Goal: Book appointment/travel/reservation

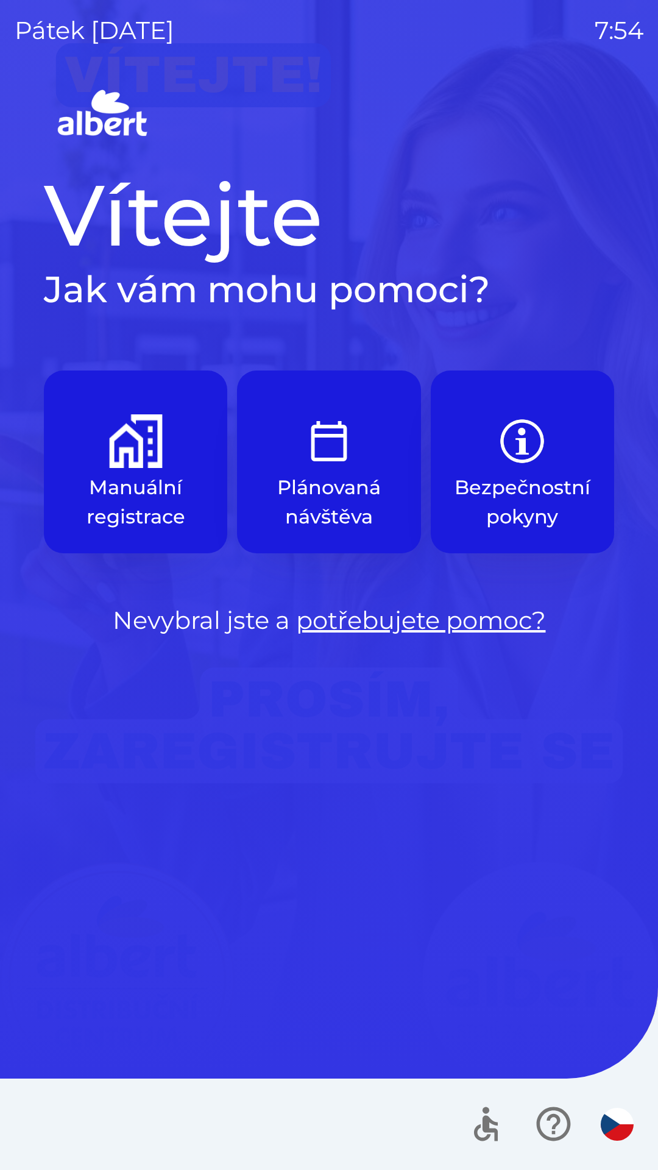
click at [123, 469] on button "Manuální registrace" at bounding box center [135, 461] width 183 height 183
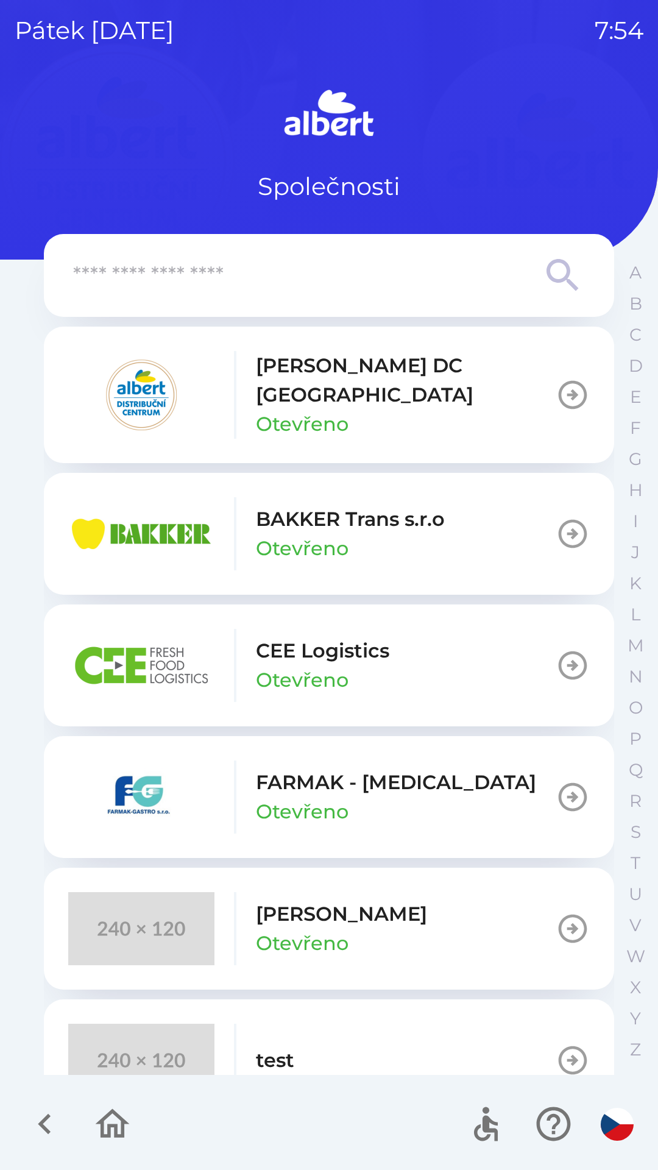
click at [181, 385] on img "button" at bounding box center [141, 394] width 146 height 73
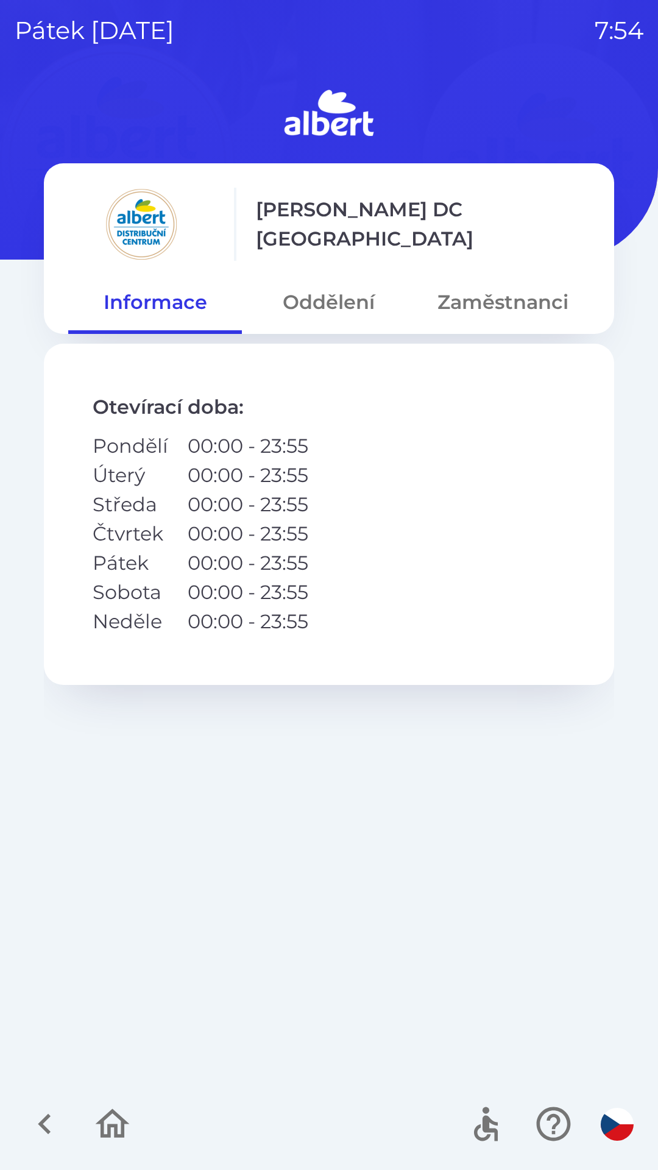
click at [319, 301] on button "Oddělení" at bounding box center [329, 302] width 174 height 44
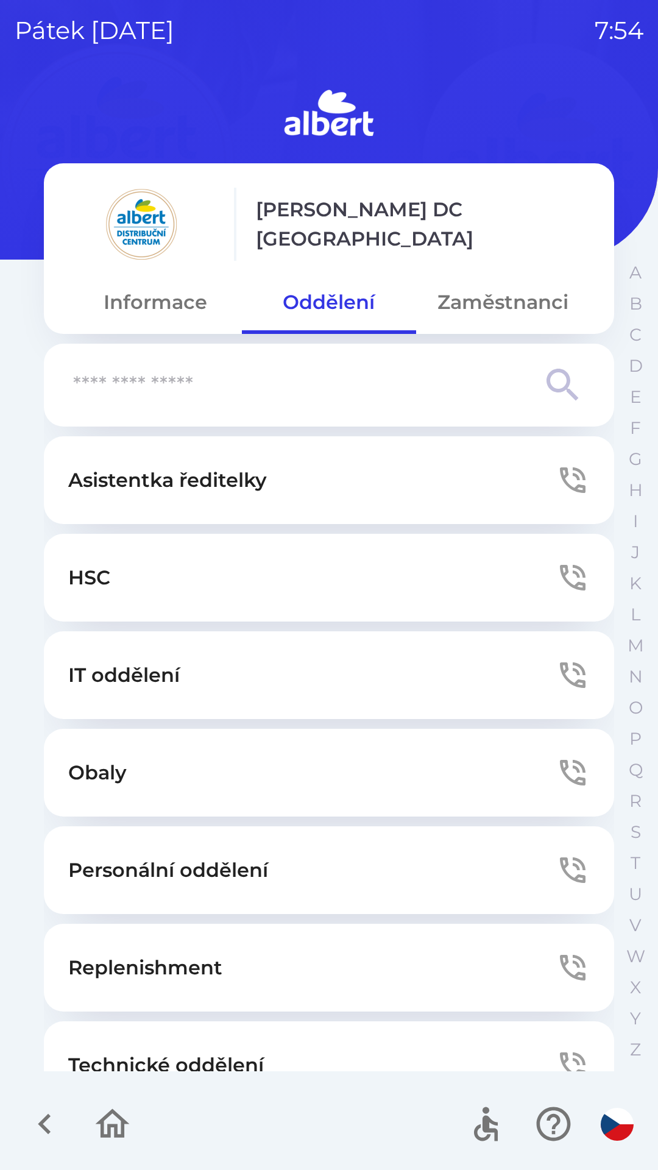
click at [113, 662] on p "IT oddělení" at bounding box center [123, 674] width 111 height 29
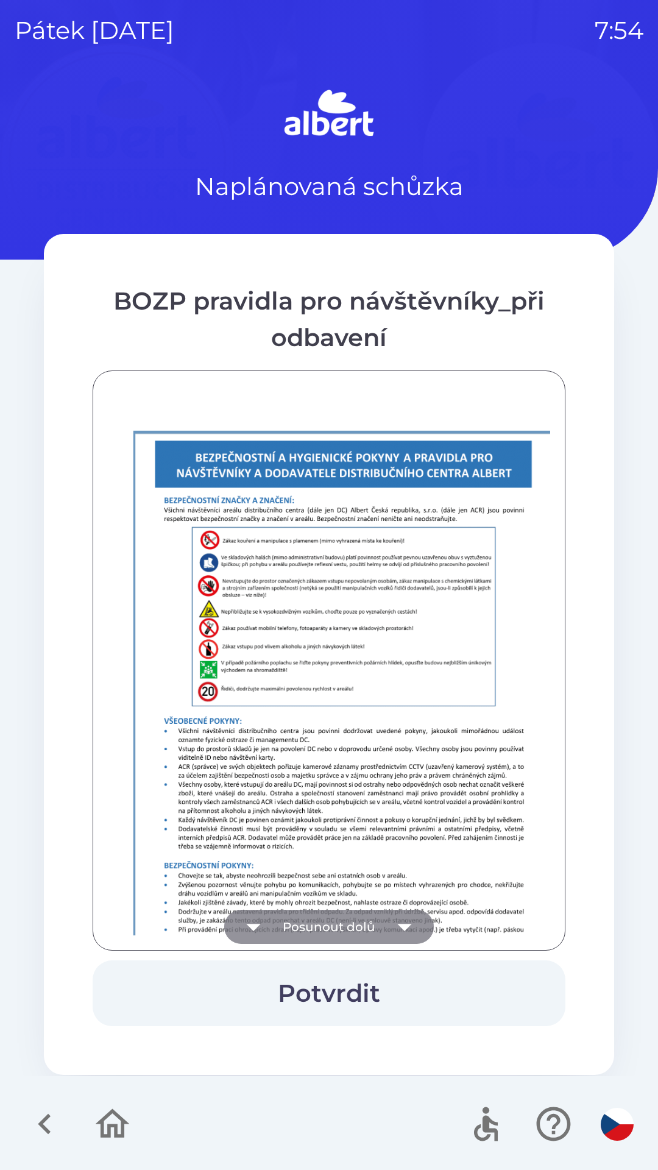
click at [320, 911] on button "Posunout dolů" at bounding box center [329, 927] width 210 height 34
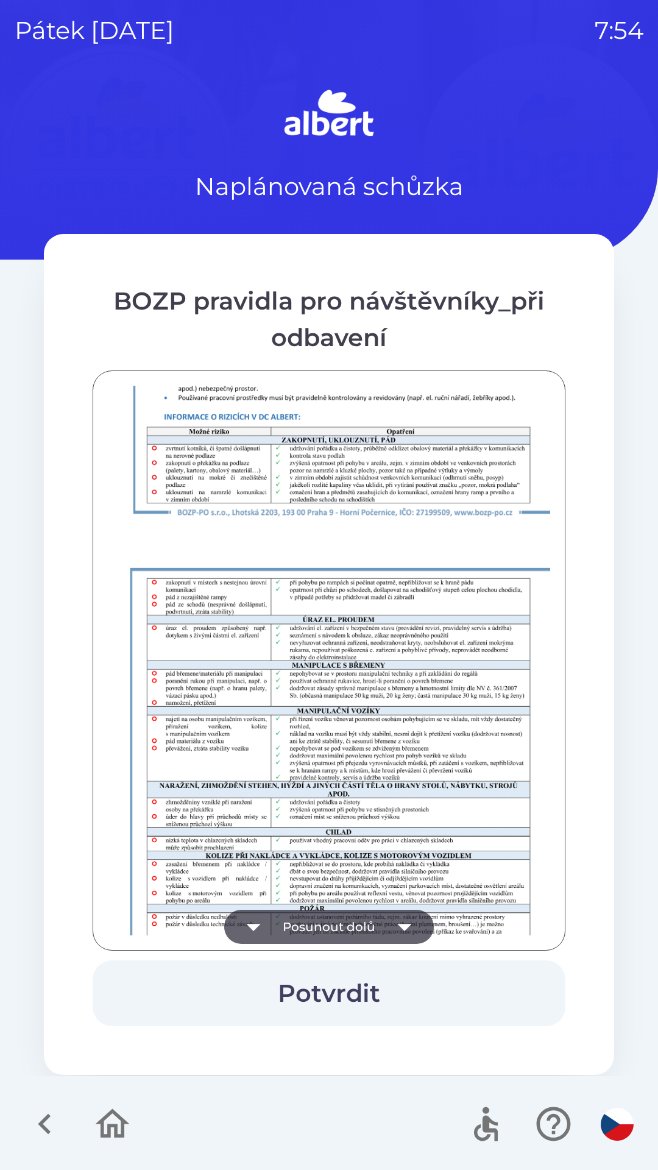
click at [325, 929] on button "Posunout dolů" at bounding box center [329, 927] width 210 height 34
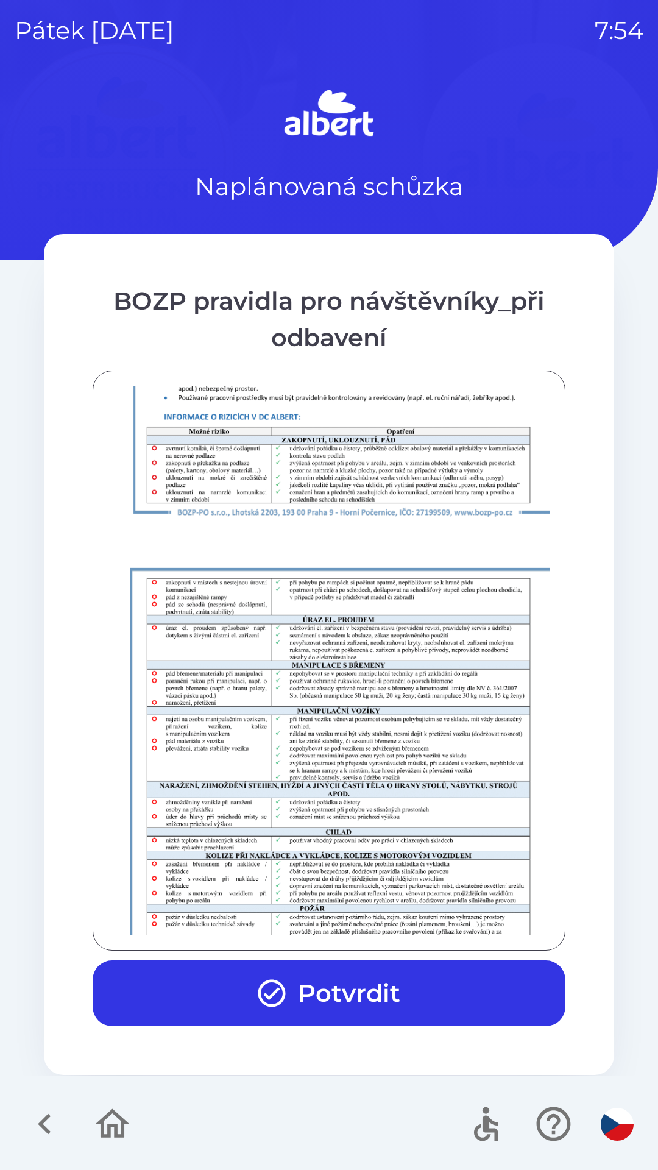
scroll to position [855, 0]
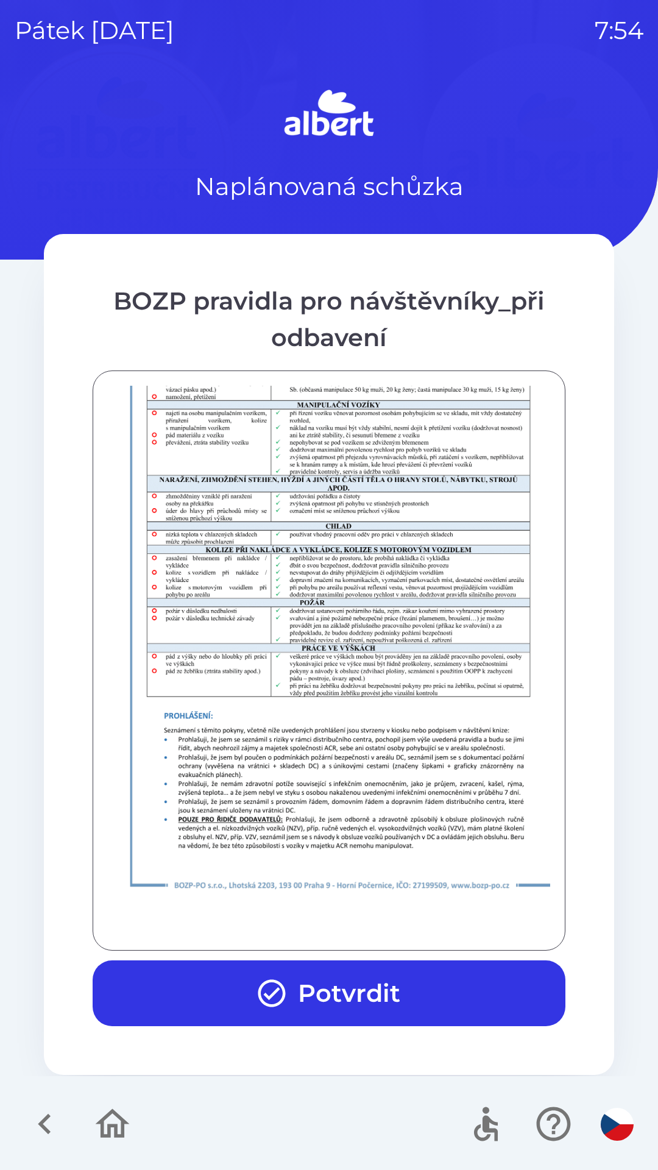
click at [333, 984] on button "Potvrdit" at bounding box center [329, 993] width 473 height 66
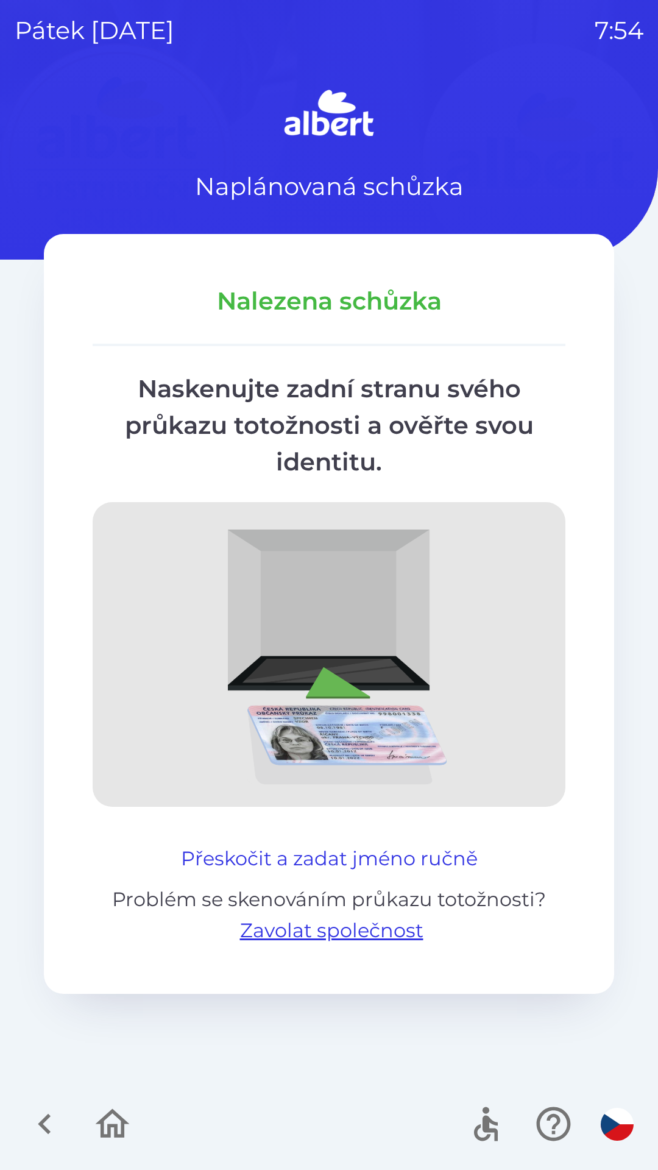
click at [295, 861] on button "Přeskočit a zadat jméno ručně" at bounding box center [329, 858] width 306 height 29
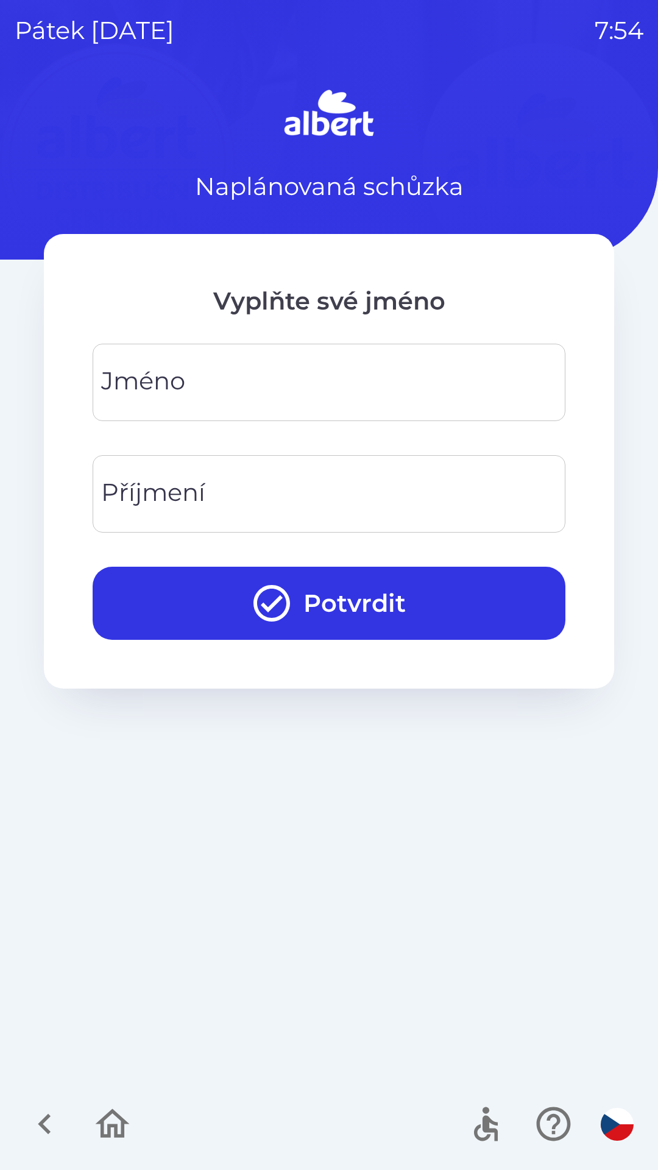
click at [221, 369] on input "Jméno" at bounding box center [328, 382] width 443 height 48
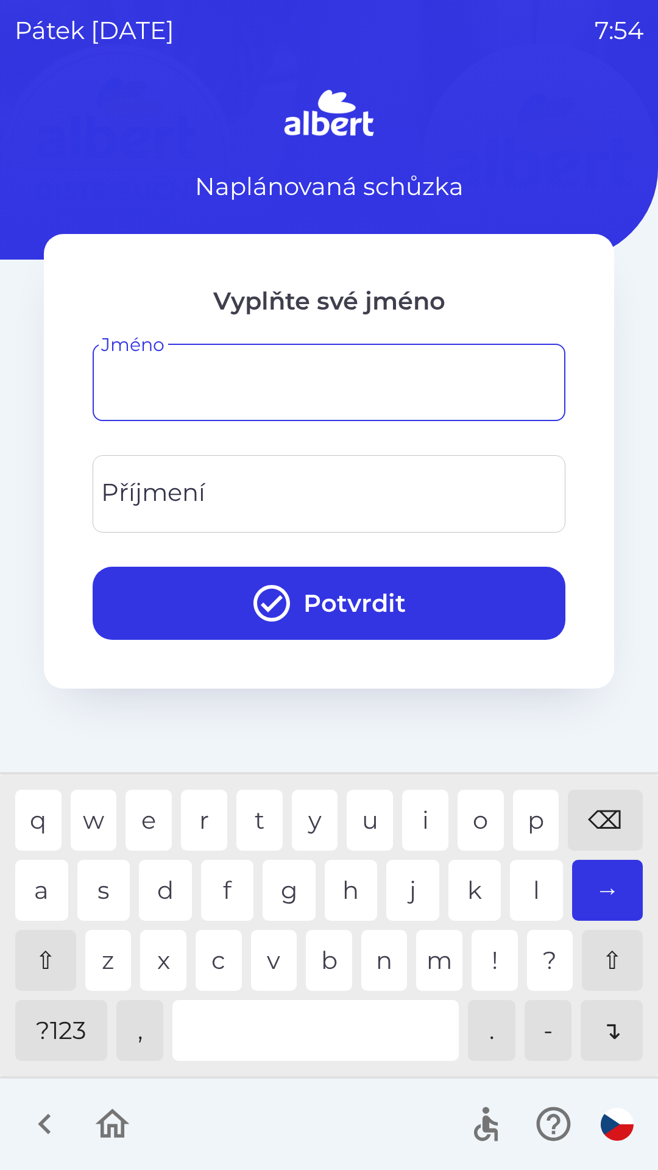
type input "*"
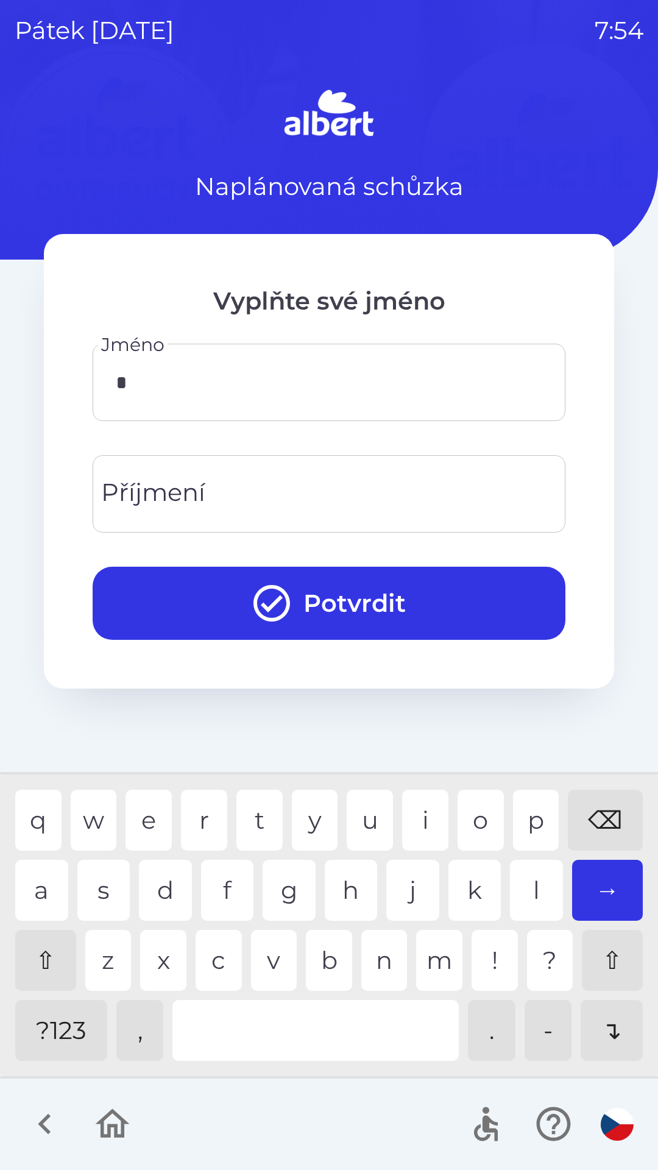
click at [231, 460] on div "Příjmení" at bounding box center [329, 493] width 473 height 77
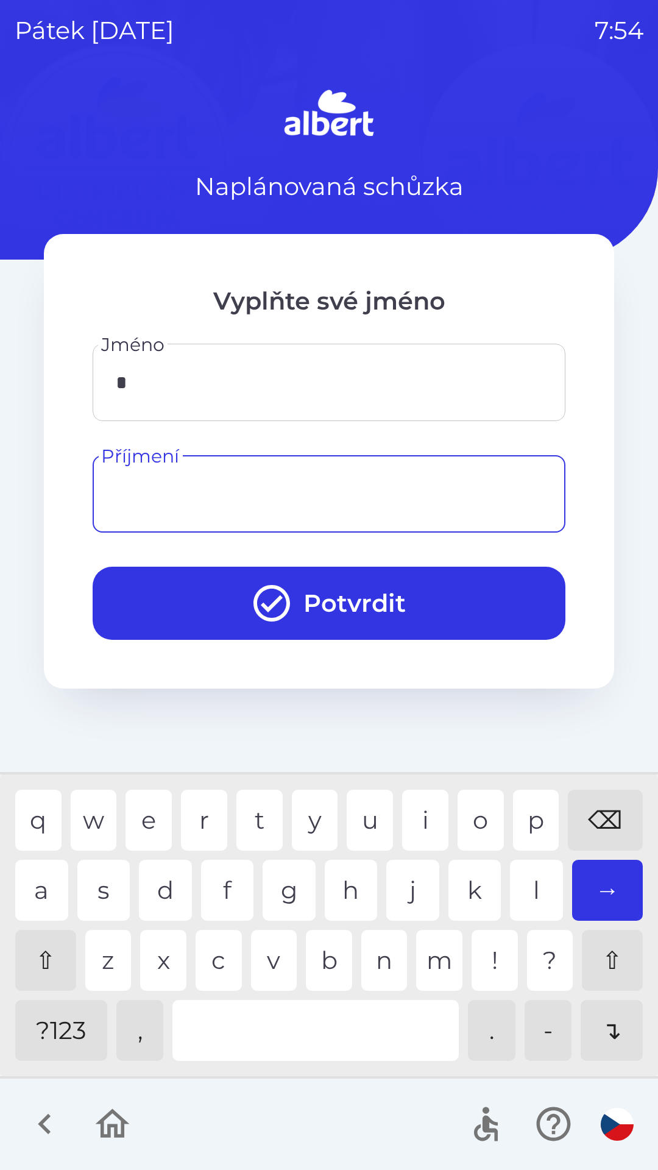
type input "*"
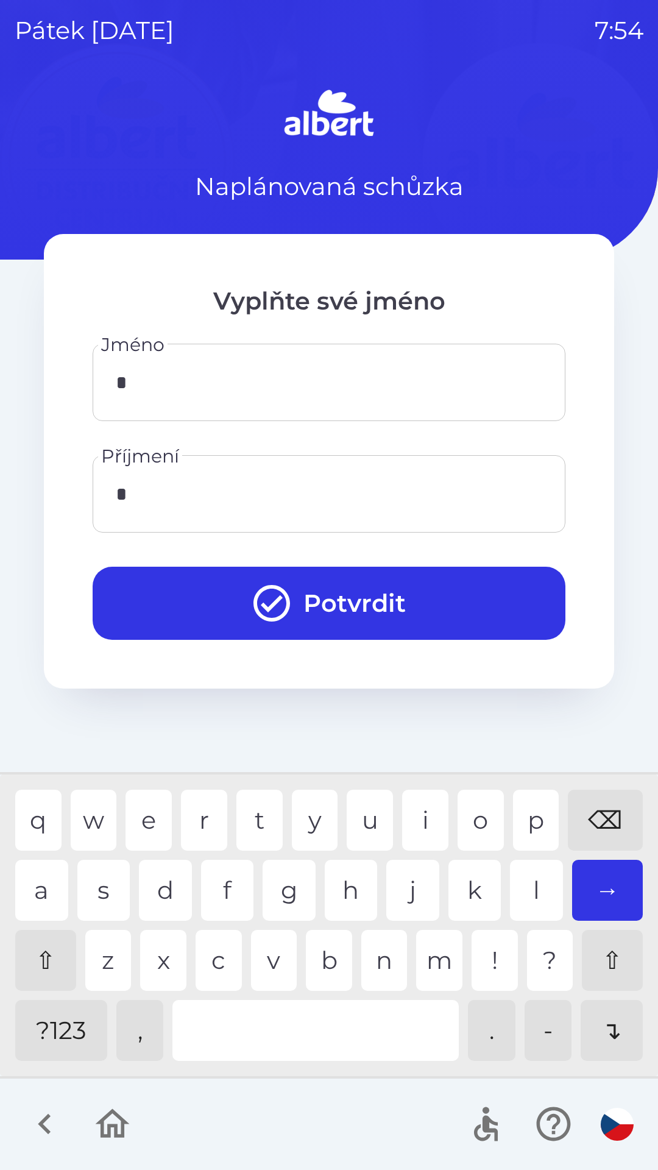
click at [296, 588] on button "Potvrdit" at bounding box center [329, 603] width 473 height 73
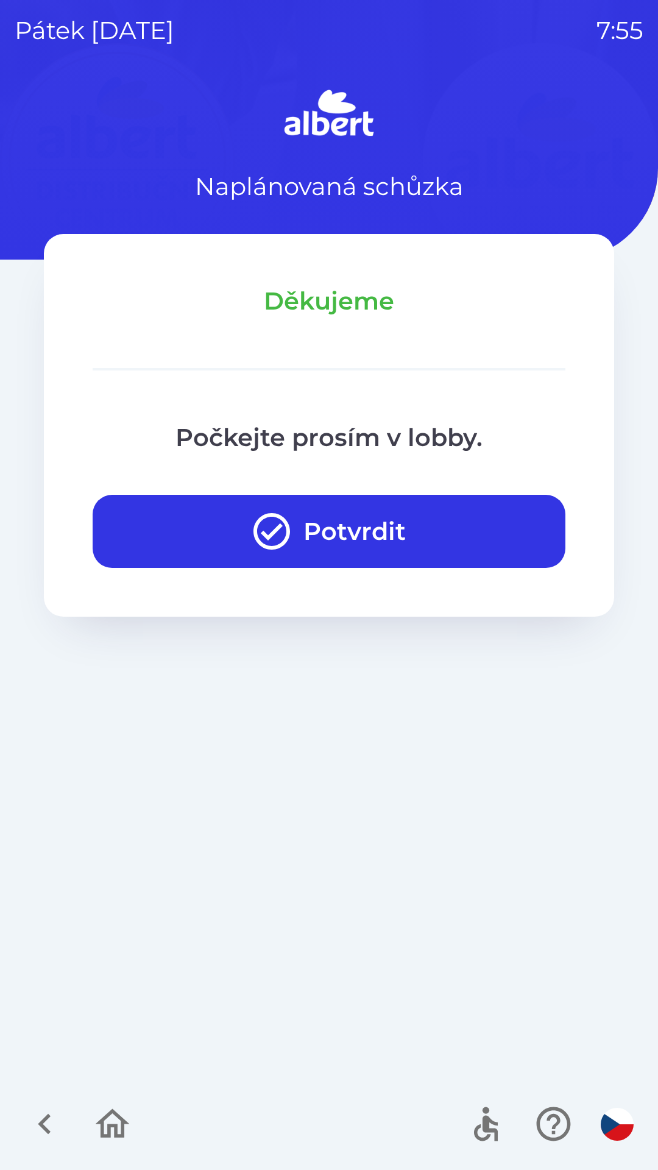
click at [345, 523] on button "Potvrdit" at bounding box center [329, 531] width 473 height 73
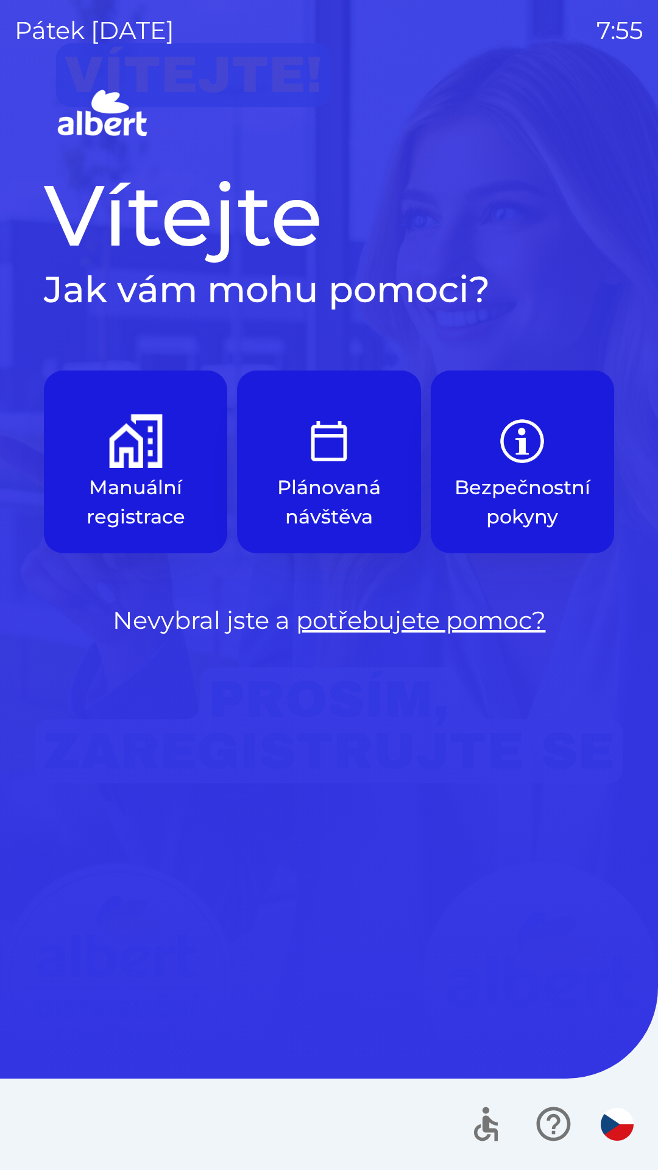
click at [119, 483] on p "Manuální registrace" at bounding box center [135, 502] width 125 height 58
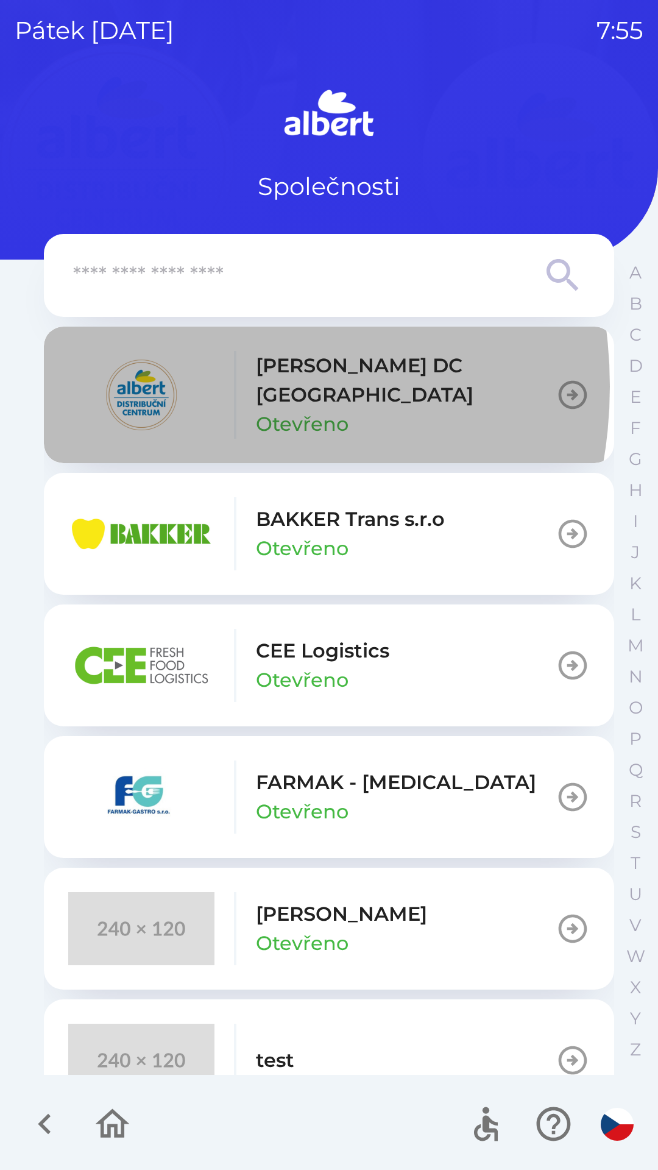
click at [162, 386] on img "button" at bounding box center [141, 394] width 146 height 73
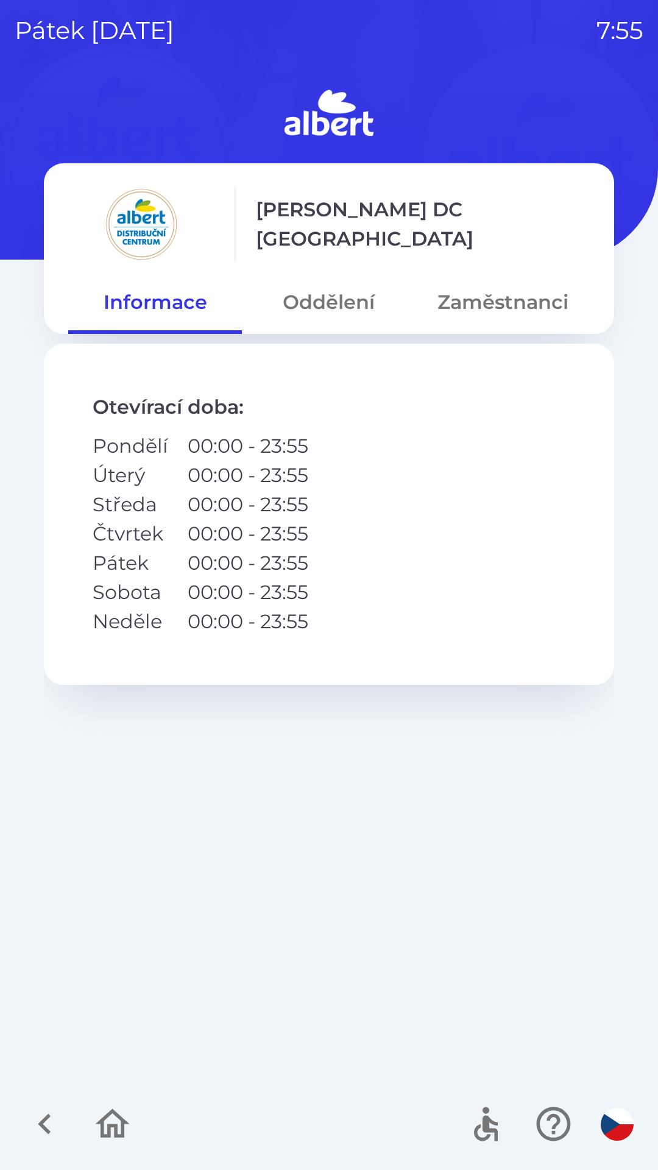
click at [330, 320] on button "Oddělení" at bounding box center [329, 302] width 174 height 44
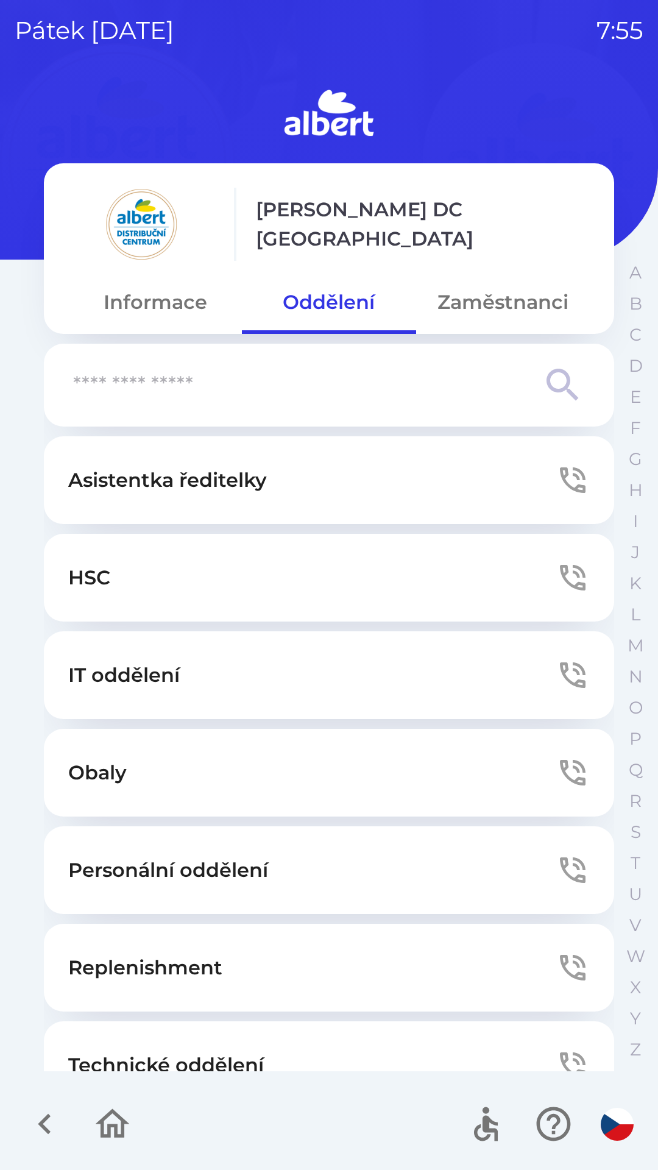
click at [233, 675] on button "IT oddělení" at bounding box center [329, 675] width 570 height 88
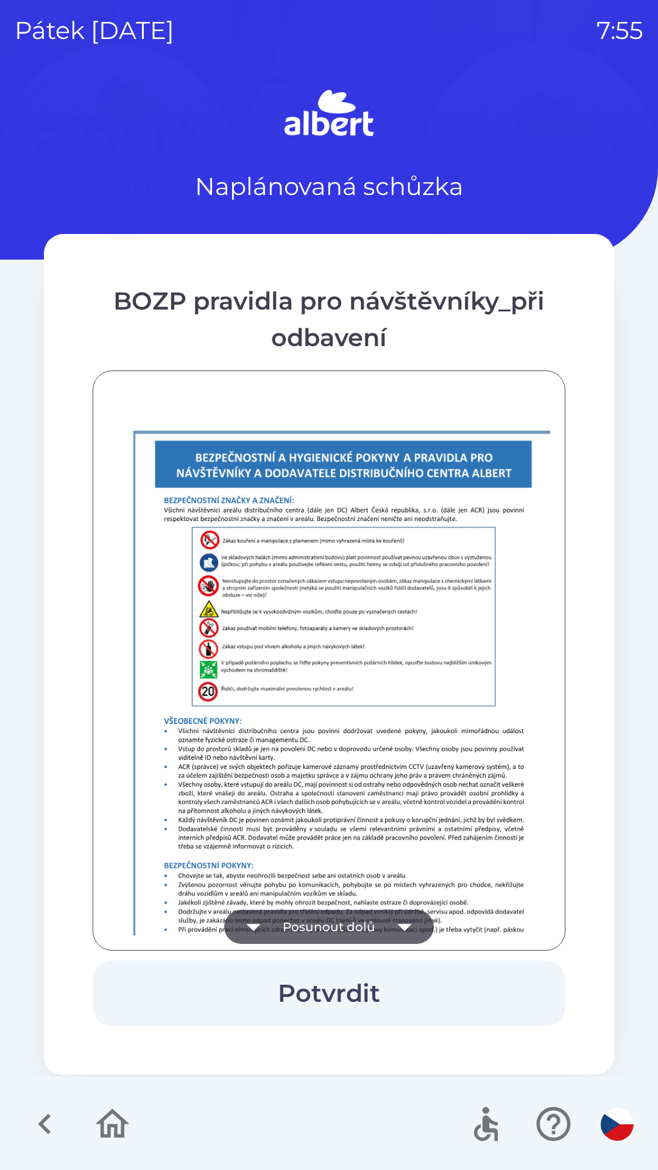
click at [346, 921] on button "Posunout dolů" at bounding box center [329, 927] width 210 height 34
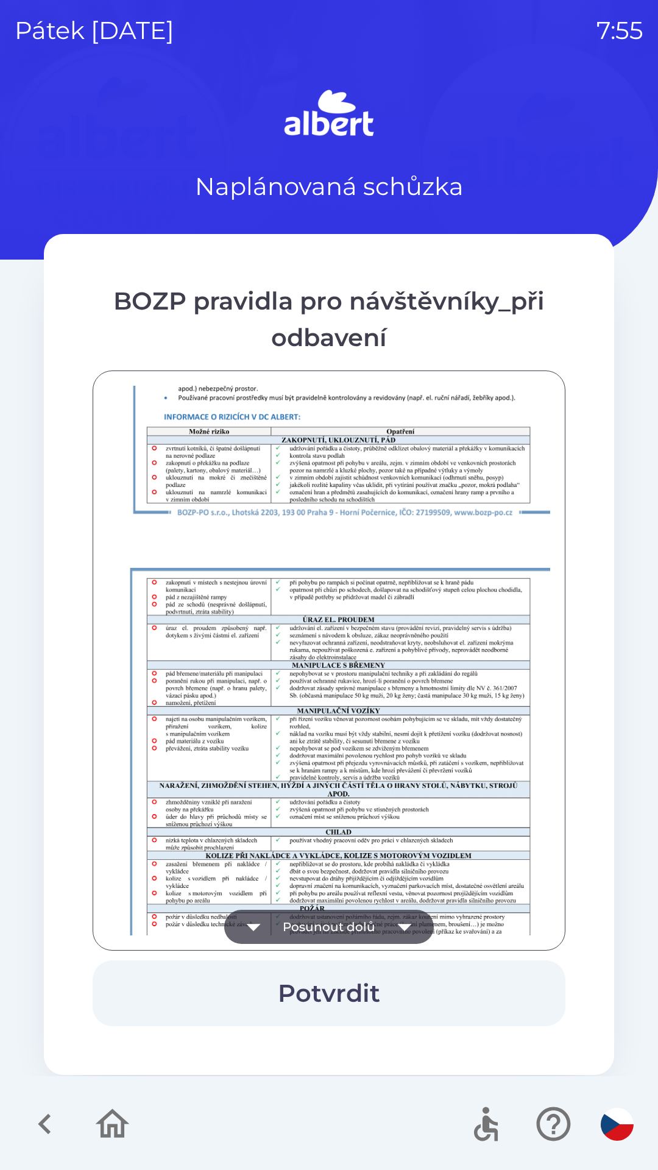
click at [359, 917] on button "Posunout dolů" at bounding box center [329, 927] width 210 height 34
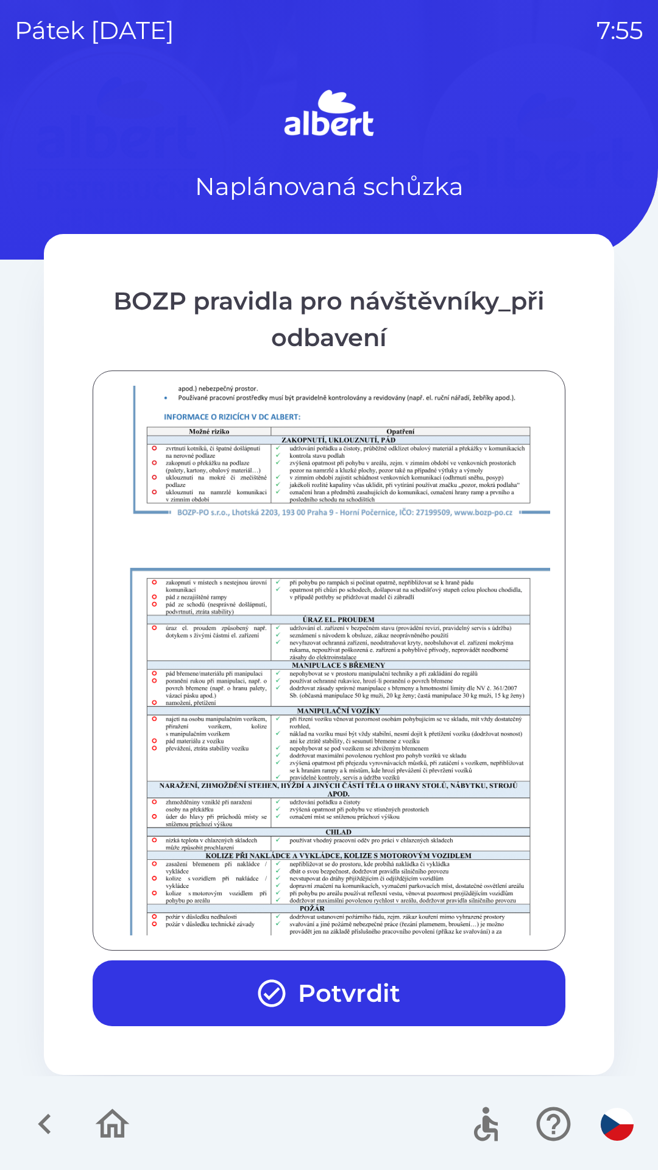
scroll to position [855, 0]
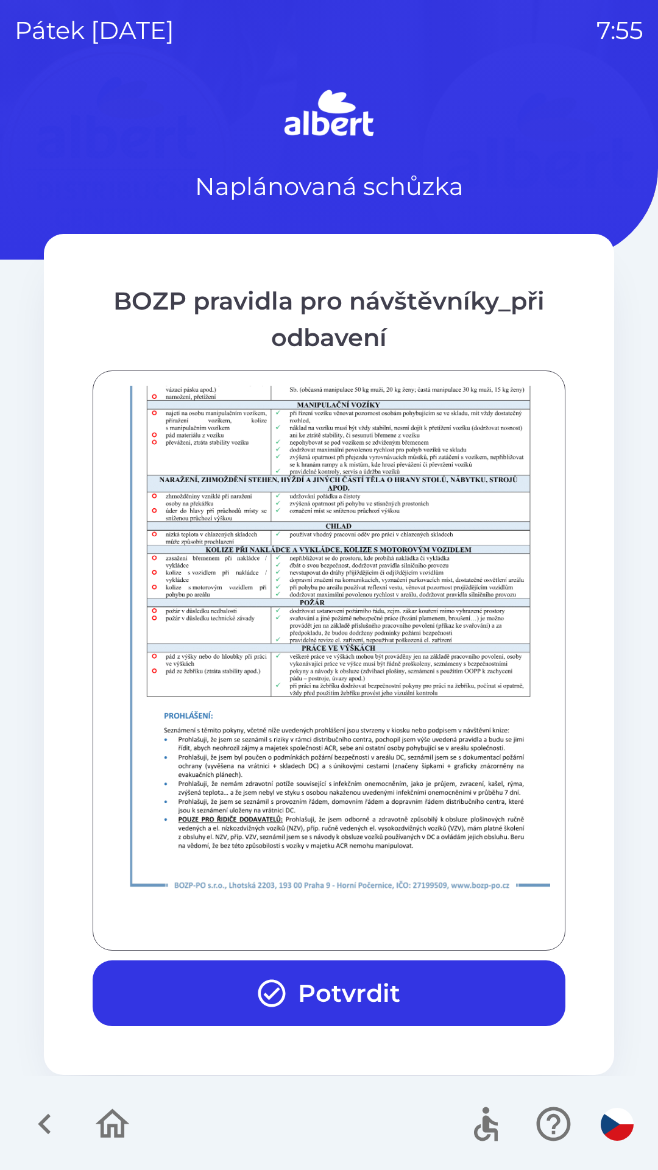
click at [393, 986] on button "Potvrdit" at bounding box center [329, 993] width 473 height 66
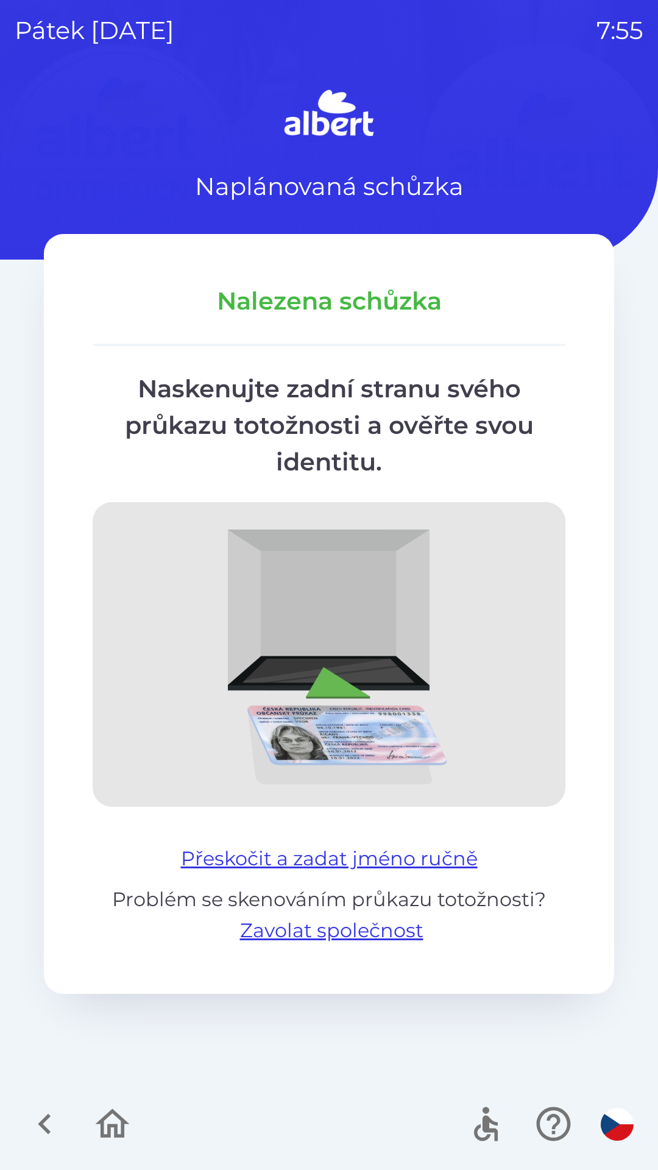
click at [298, 861] on button "Přeskočit a zadat jméno ručně" at bounding box center [329, 858] width 306 height 29
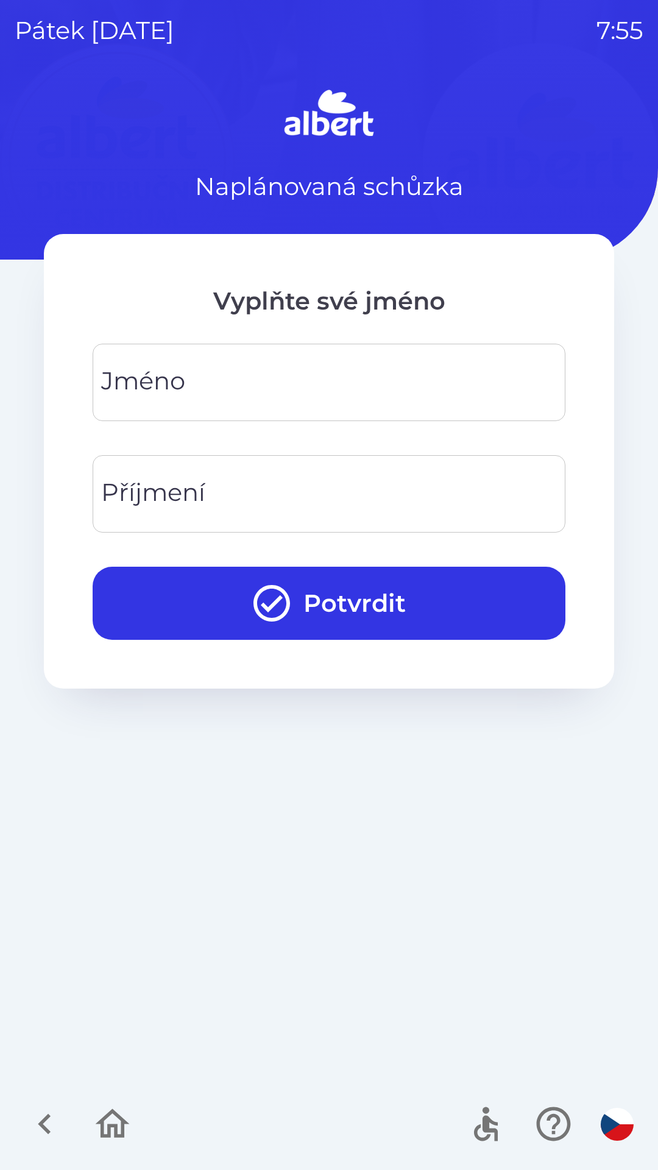
click at [219, 376] on input "Jméno" at bounding box center [328, 382] width 443 height 48
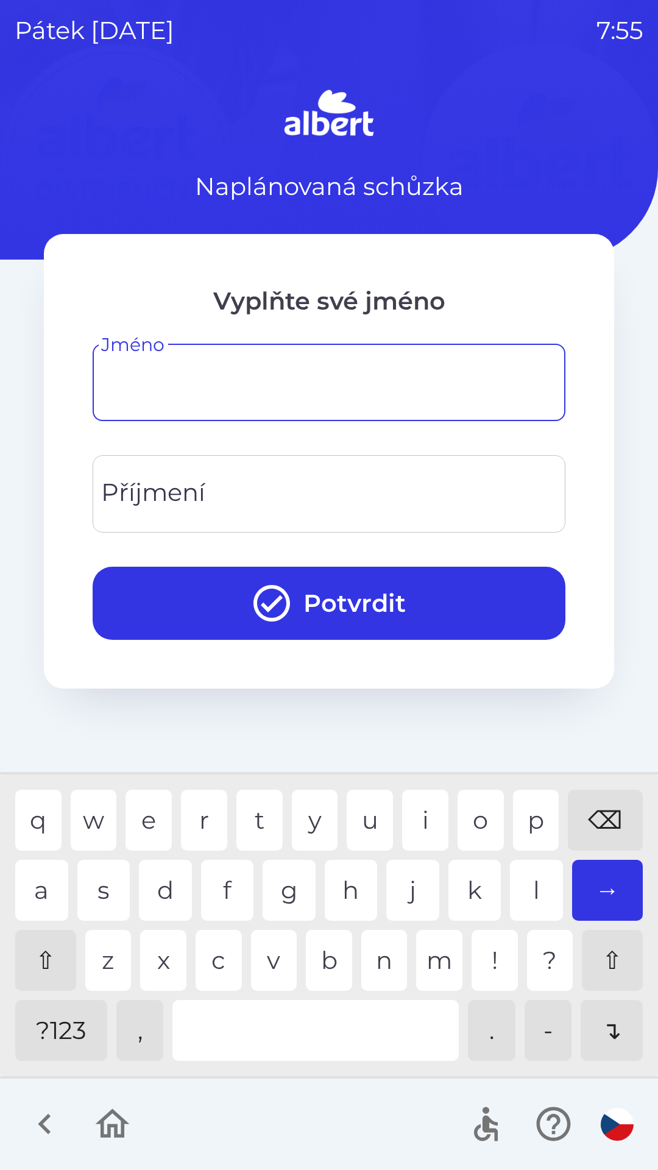
type input "*"
click at [481, 831] on div "o" at bounding box center [480, 819] width 46 height 61
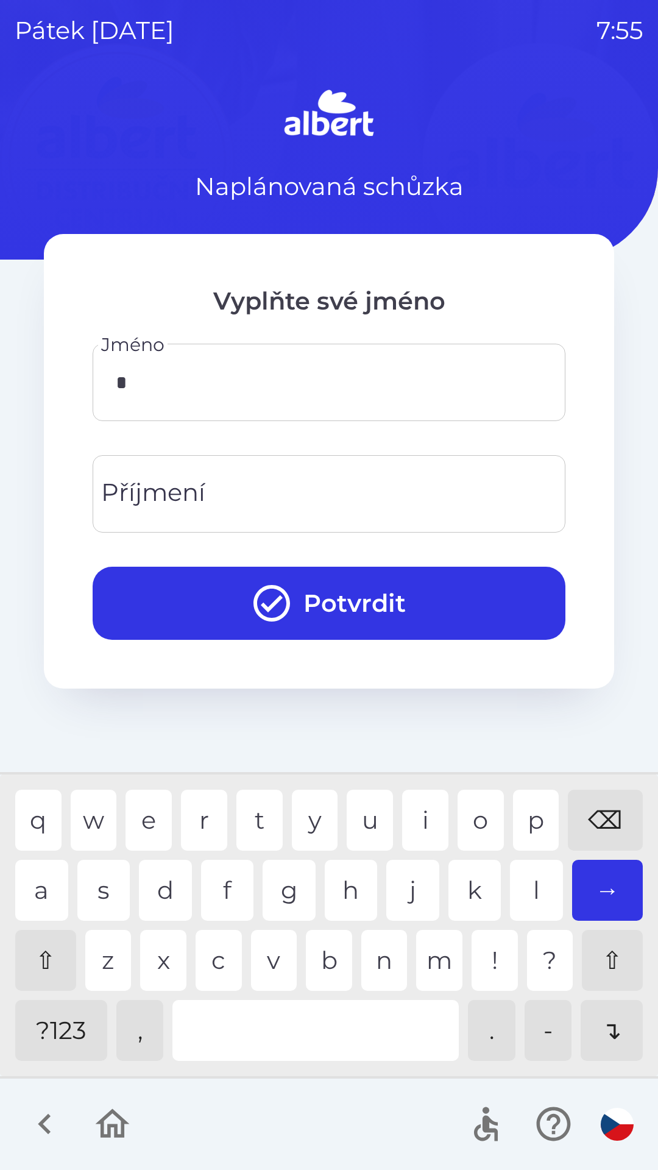
click at [233, 484] on input "Příjmení" at bounding box center [328, 494] width 443 height 48
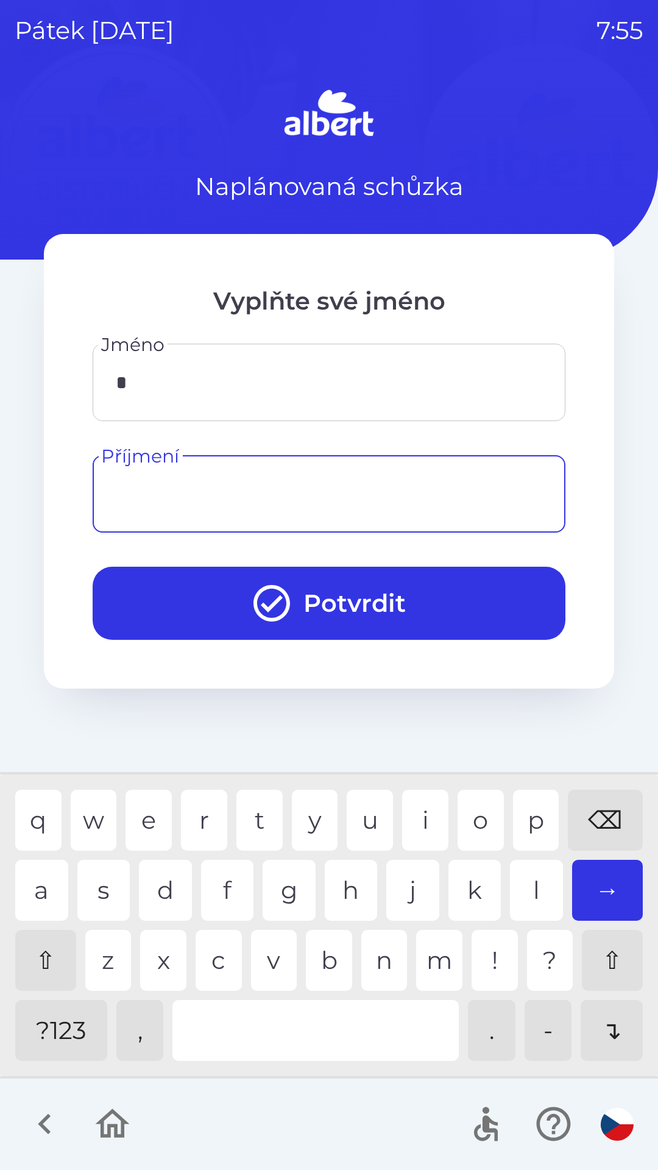
type input "*"
click at [343, 897] on div "h" at bounding box center [351, 890] width 53 height 61
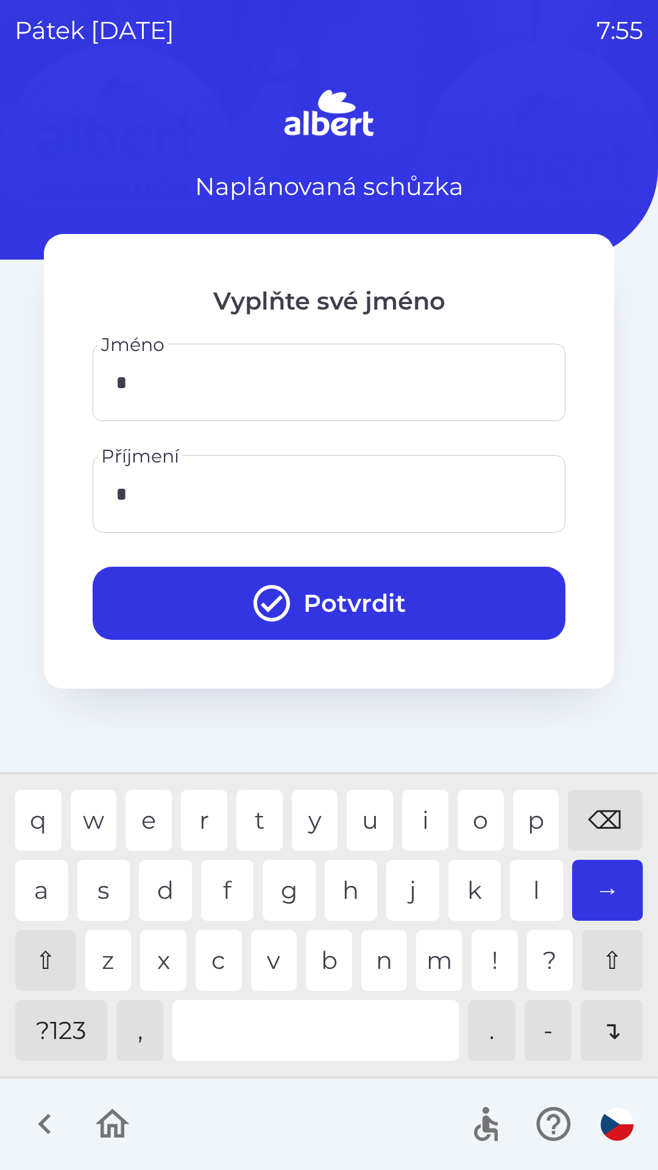
click at [284, 595] on icon "submit" at bounding box center [271, 603] width 37 height 37
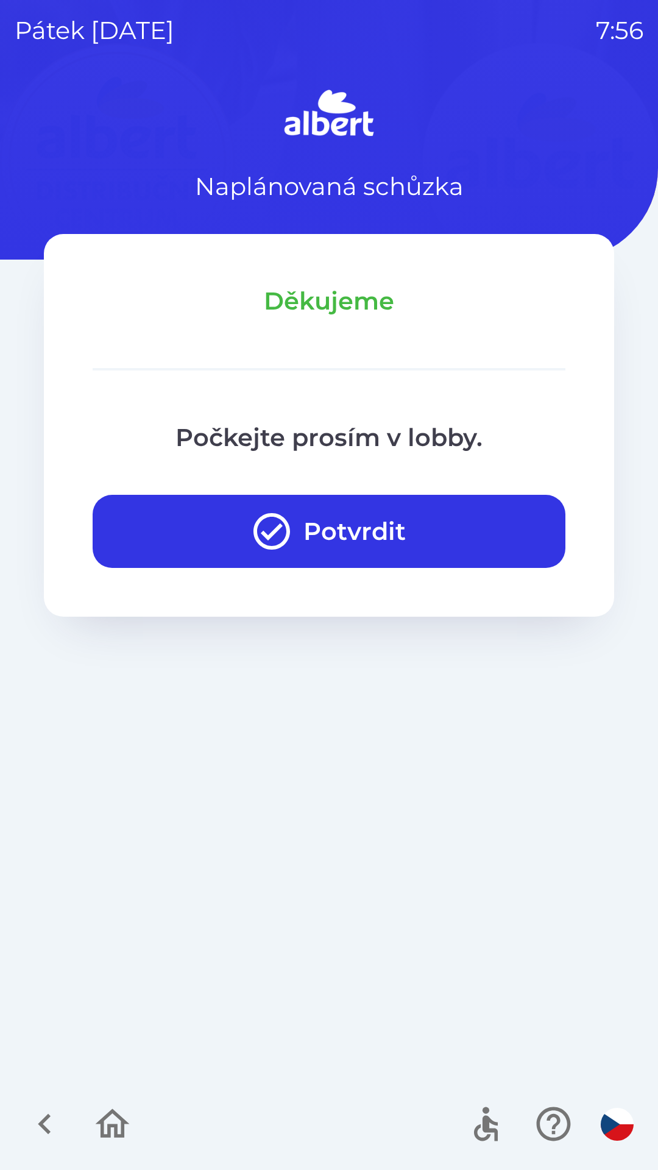
click at [12, 918] on div "pátek [DATE] 7:56 Naplánovaná schůzka Děkujeme Počkejte prosím v lobby. Potvrdit" at bounding box center [329, 585] width 658 height 1170
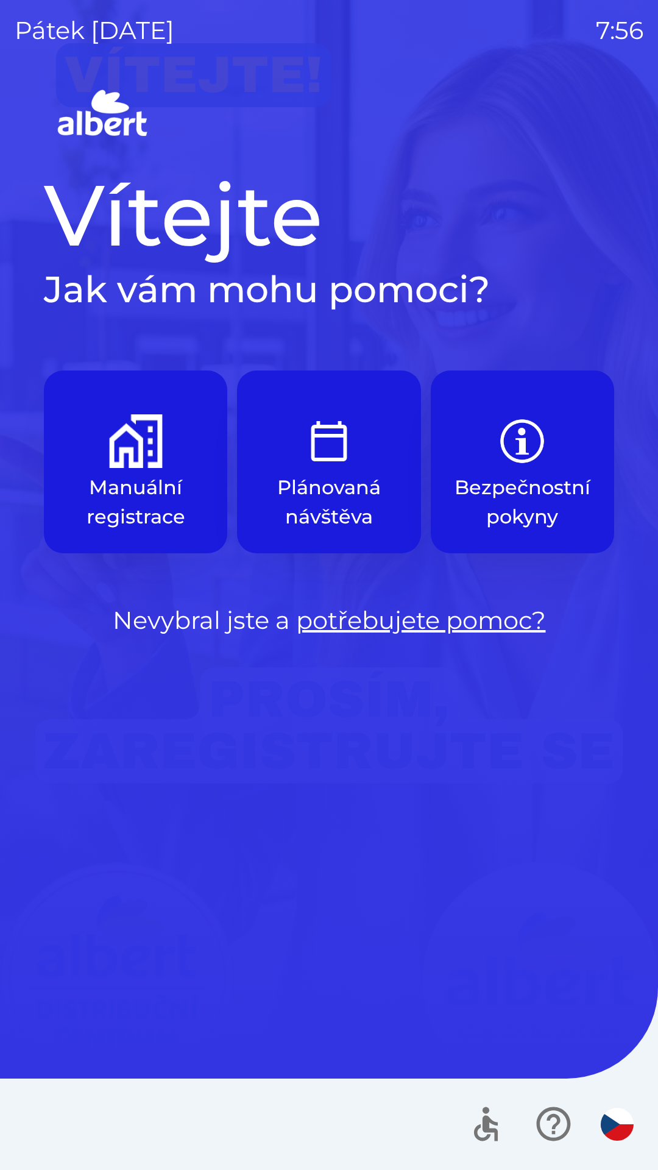
click at [24, 902] on div "Vítejte Jak vám mohu pomoci? Manuální registrace Plánovaná návštěva Bezpečnostn…" at bounding box center [329, 627] width 629 height 1084
click at [2, 814] on div "pátek [DATE] 7:56 Vítejte Jak vám mohu pomoci? Manuální registrace Plánovaná ná…" at bounding box center [329, 585] width 658 height 1170
click at [422, 693] on div "Vítejte Jak vám mohu pomoci? Manuální registrace Plánovaná návštěva Bezpečnostn…" at bounding box center [329, 627] width 629 height 1084
click at [606, 1164] on div at bounding box center [329, 1123] width 658 height 91
click at [396, 607] on link "potřebujete pomoc?" at bounding box center [421, 620] width 250 height 30
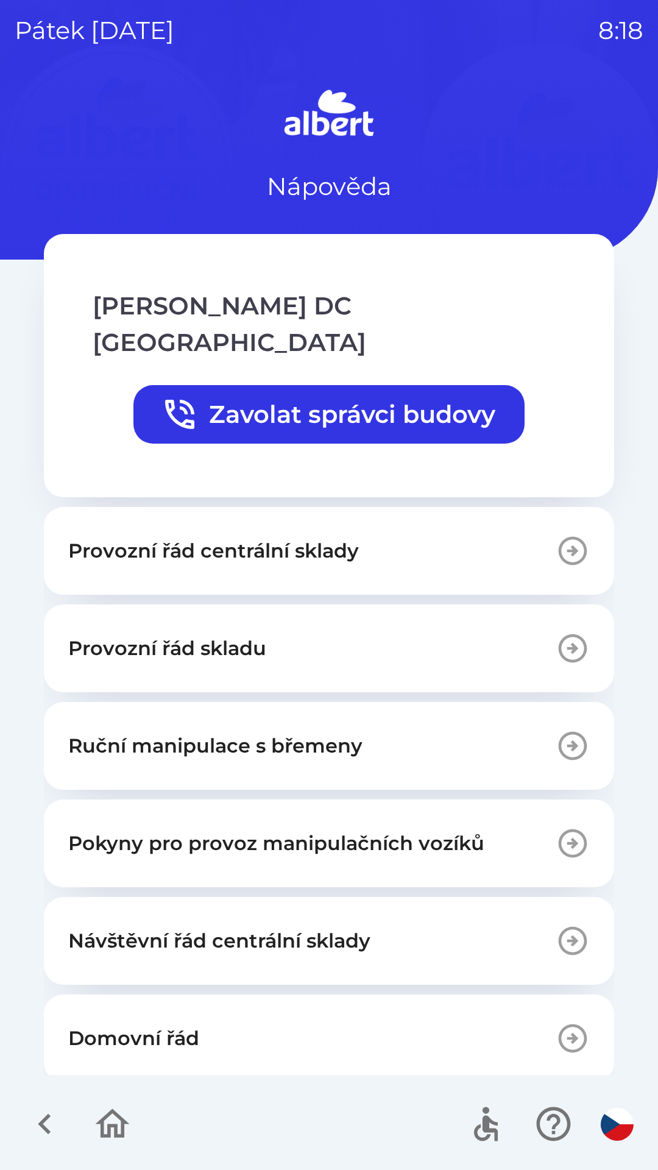
click at [124, 259] on div "[PERSON_NAME] DC Olomouc Zavolat správci budovy" at bounding box center [329, 365] width 570 height 263
click at [35, 1117] on icon "button" at bounding box center [44, 1123] width 41 height 41
